Goal: Check status

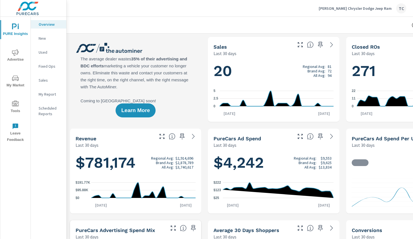
scroll to position [0, 0]
click at [47, 65] on p "Fixed Ops" at bounding box center [50, 67] width 23 height 6
